Goal: Task Accomplishment & Management: Complete application form

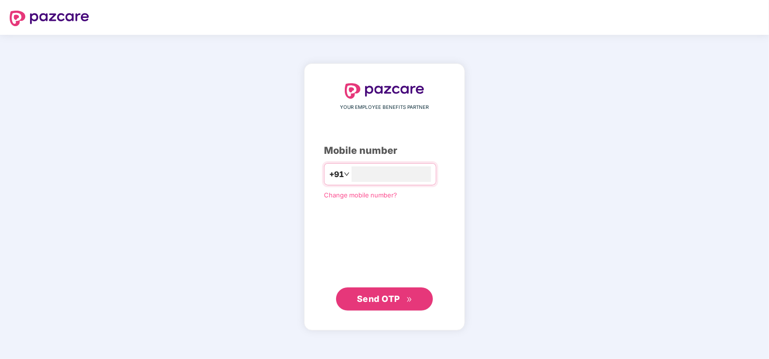
type input "**********"
click at [385, 296] on span "Send OTP" at bounding box center [378, 299] width 43 height 10
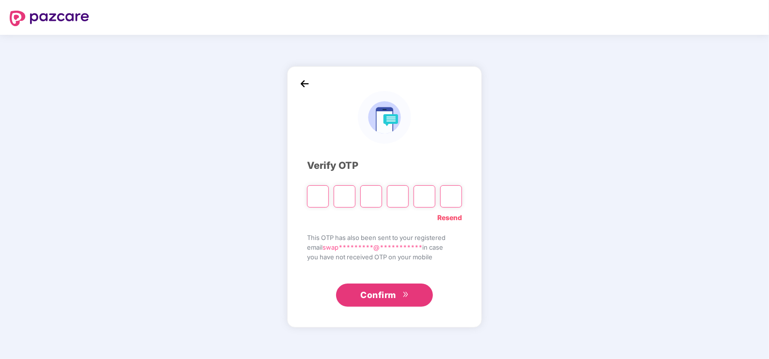
type input "*"
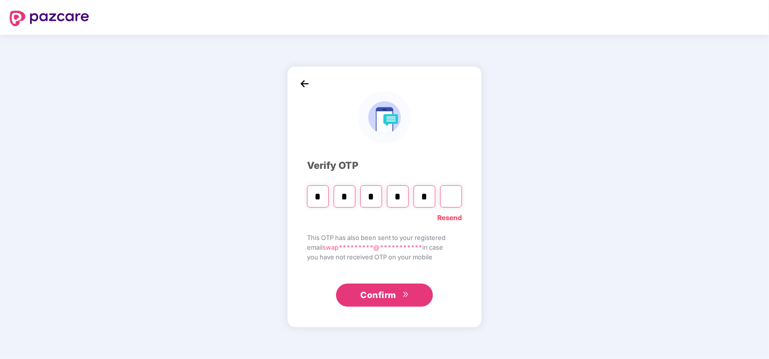
type input "*"
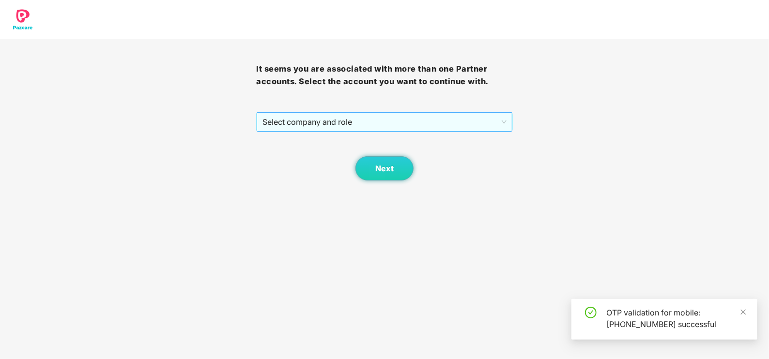
click at [278, 125] on span "Select company and role" at bounding box center [384, 122] width 244 height 18
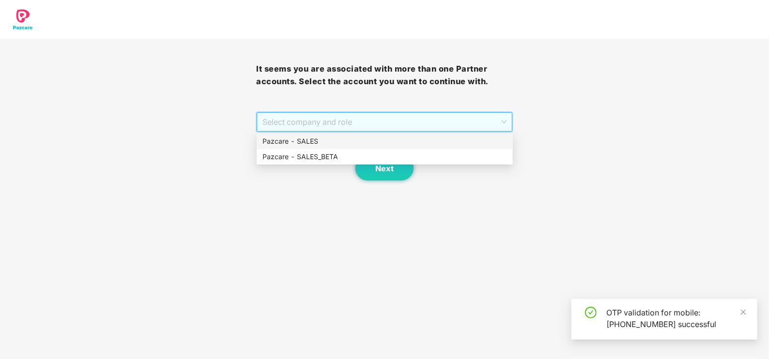
click at [278, 139] on div "Pazcare - SALES" at bounding box center [384, 141] width 245 height 11
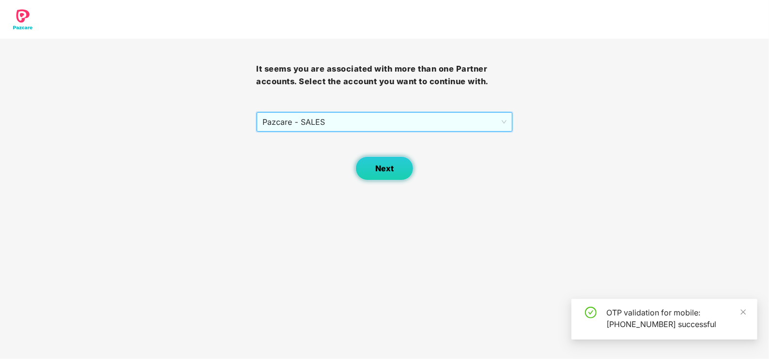
click at [385, 169] on span "Next" at bounding box center [384, 168] width 18 height 9
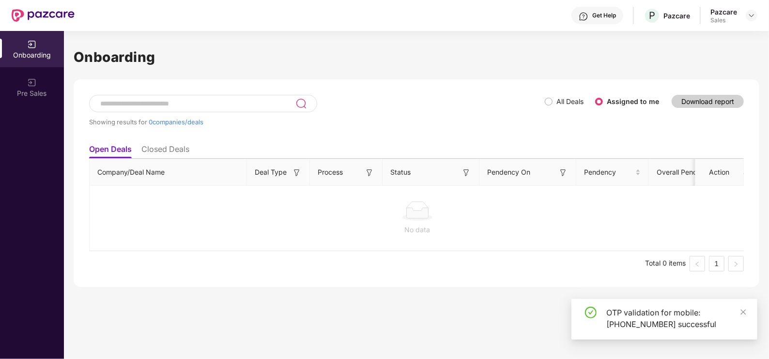
click at [759, 12] on header "Get Help P Pazcare Pazcare Sales" at bounding box center [384, 15] width 769 height 31
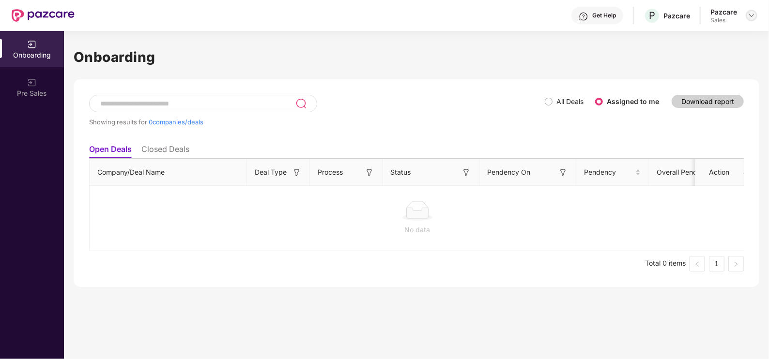
click at [756, 13] on img at bounding box center [752, 16] width 8 height 8
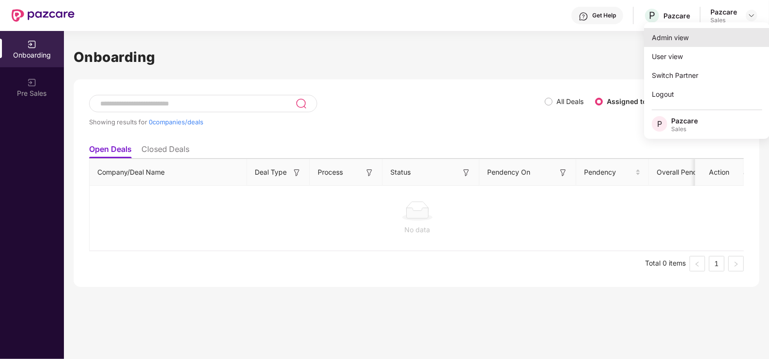
click at [706, 36] on div "Admin view" at bounding box center [707, 37] width 126 height 19
